Goal: Entertainment & Leisure: Consume media (video, audio)

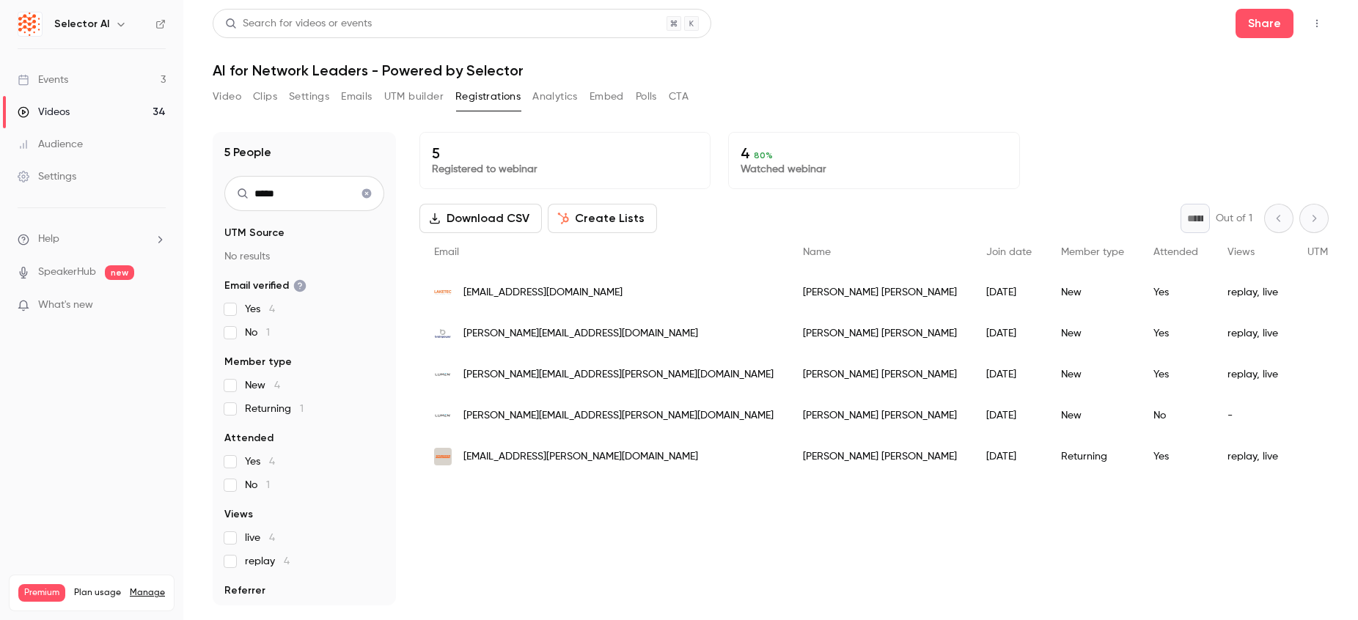
click at [106, 115] on link "Videos 34" at bounding box center [91, 112] width 183 height 32
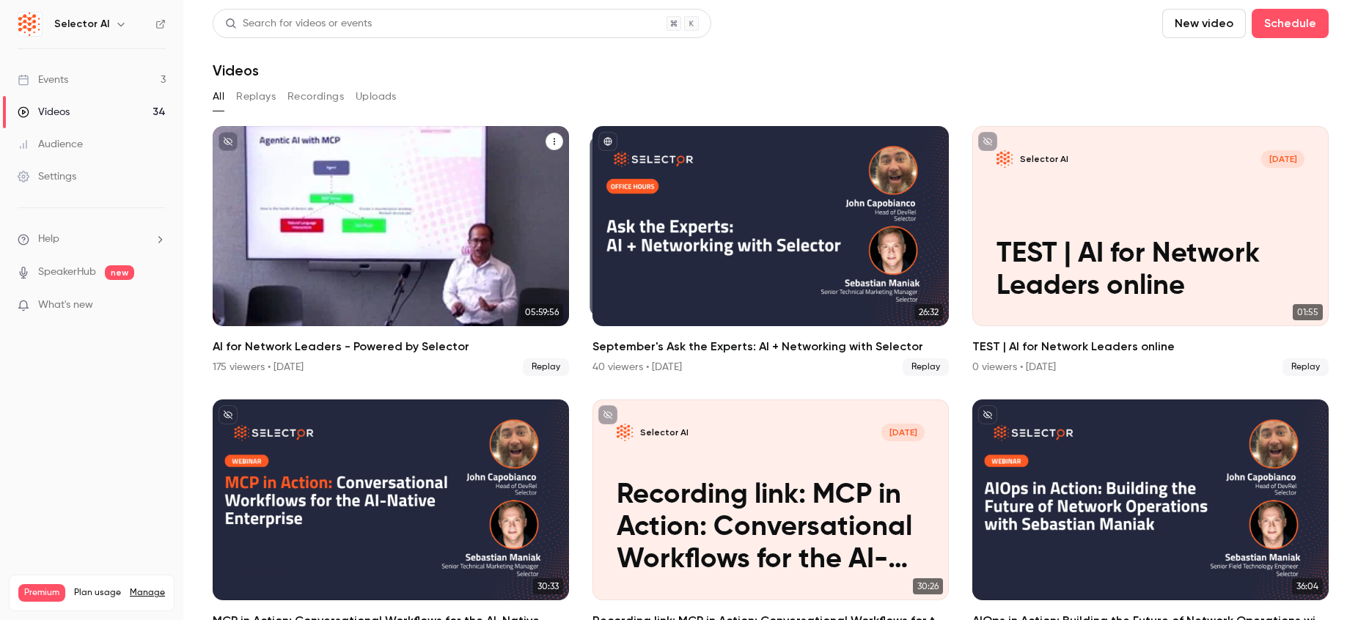
click at [552, 138] on icon "AI for Network Leaders - Powered by Selector" at bounding box center [554, 141] width 9 height 9
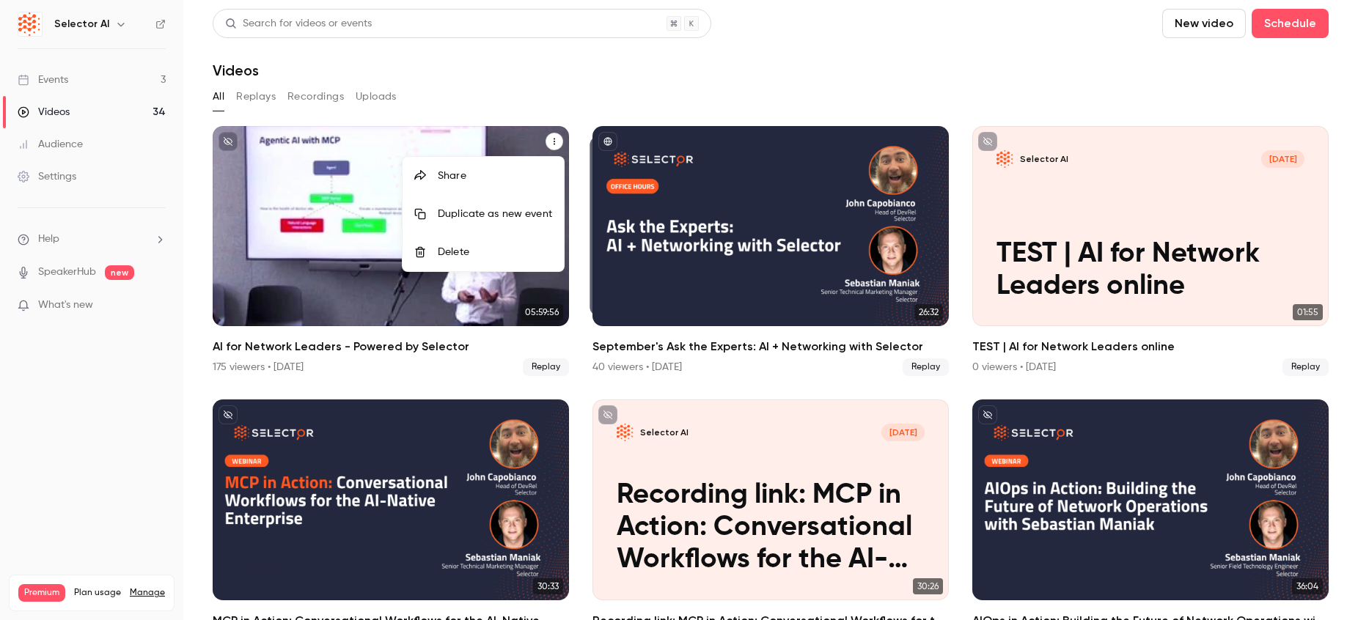
click at [303, 223] on div at bounding box center [679, 310] width 1358 height 620
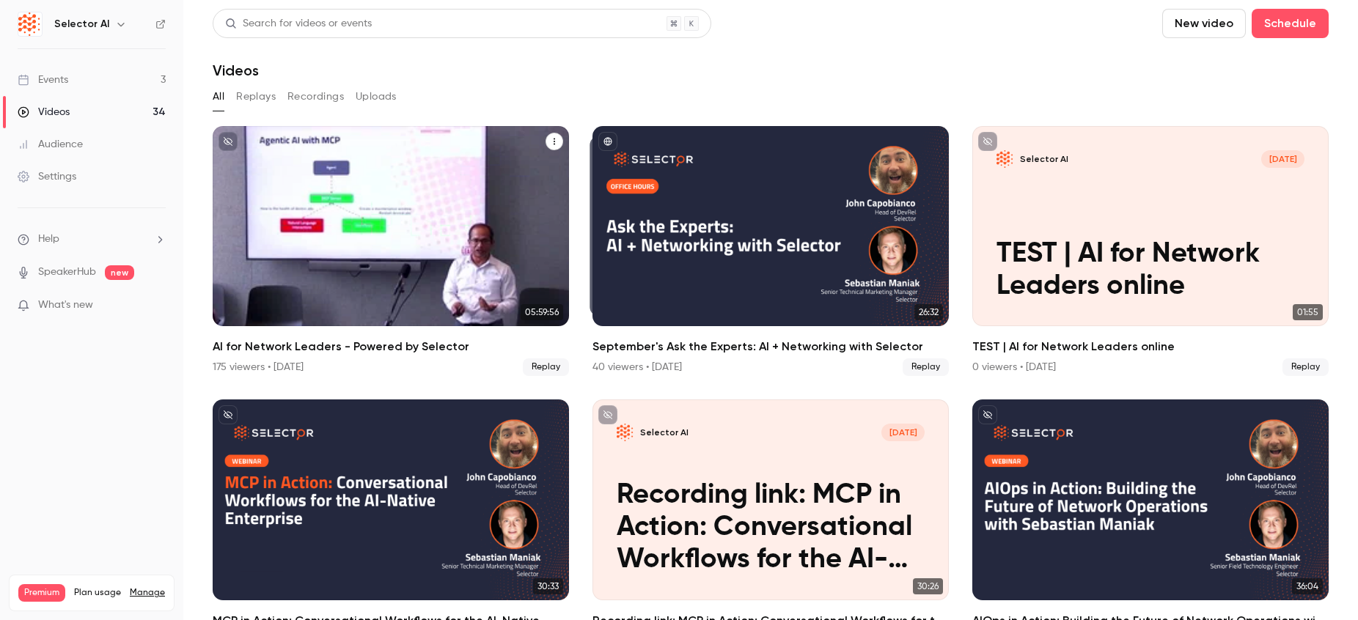
click at [325, 210] on div "AI for Network Leaders - Powered by Selector" at bounding box center [391, 226] width 356 height 200
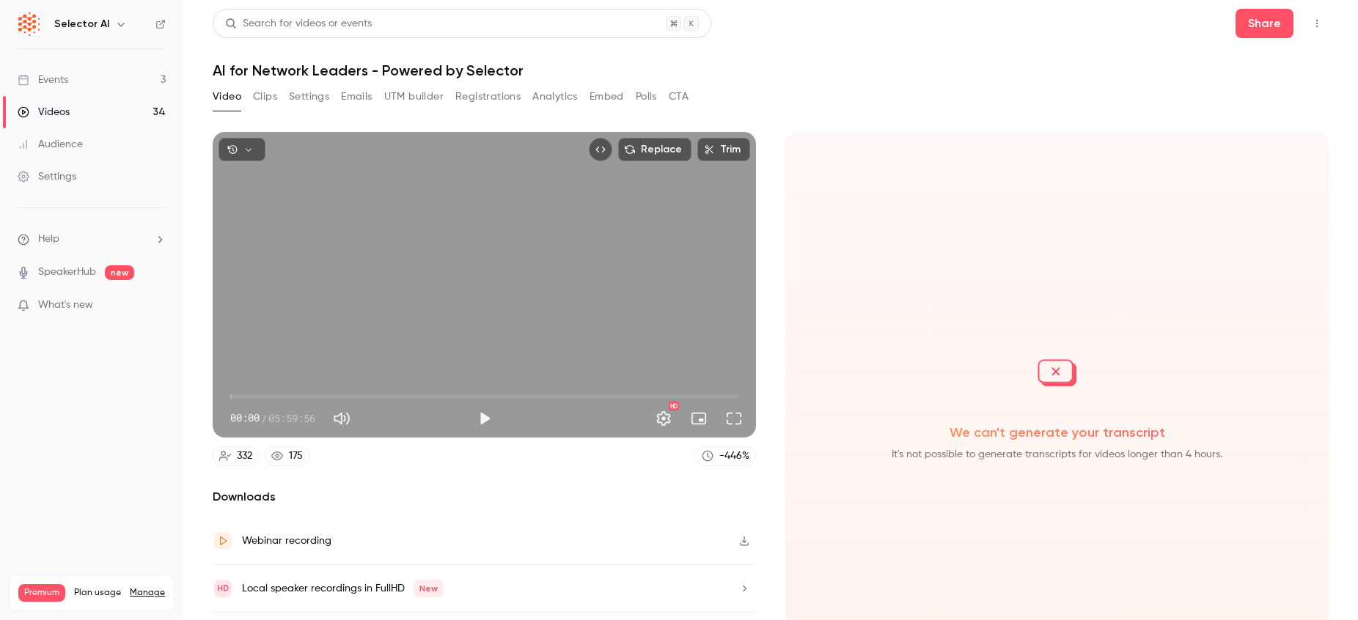
scroll to position [40, 0]
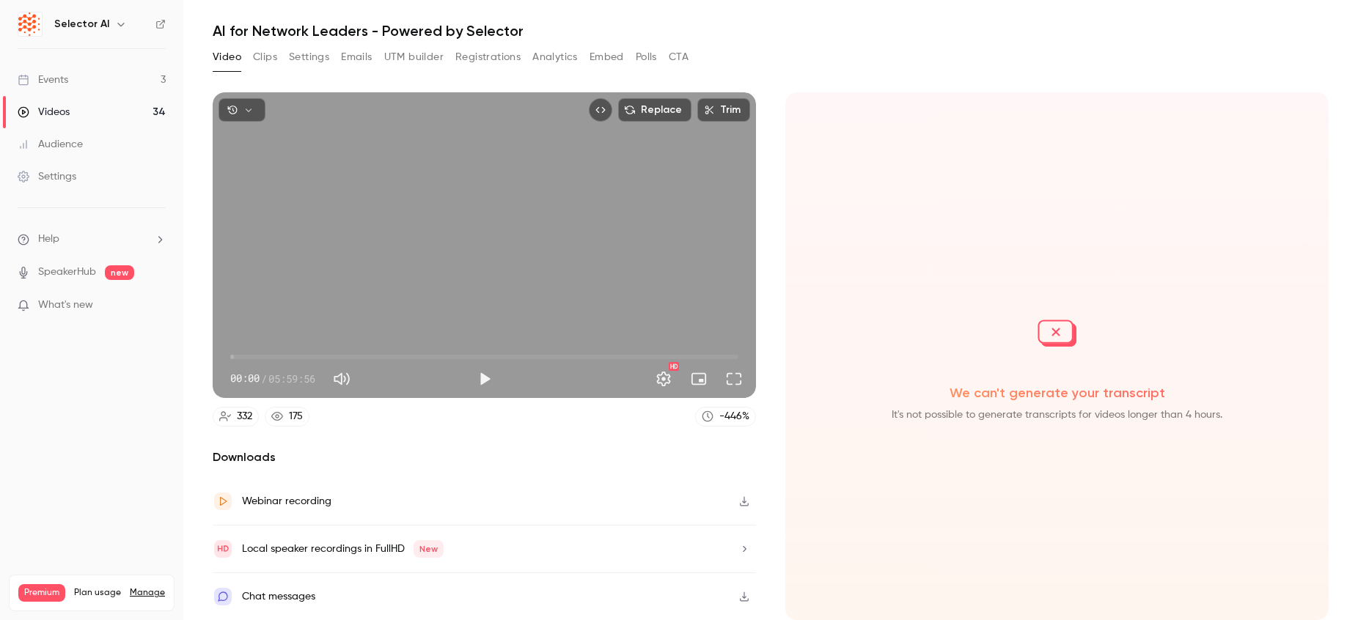
click at [740, 499] on icon "button" at bounding box center [745, 502] width 12 height 10
